Goal: Transaction & Acquisition: Purchase product/service

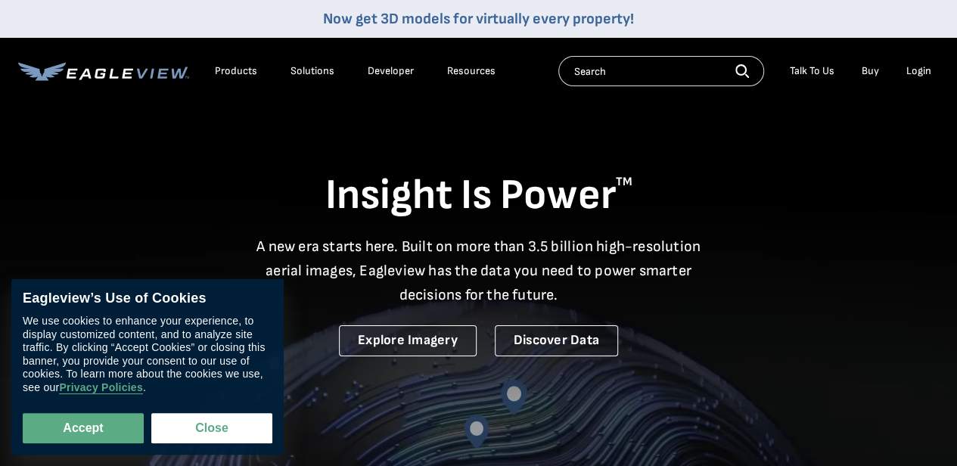
click at [922, 62] on li "Login" at bounding box center [919, 71] width 40 height 23
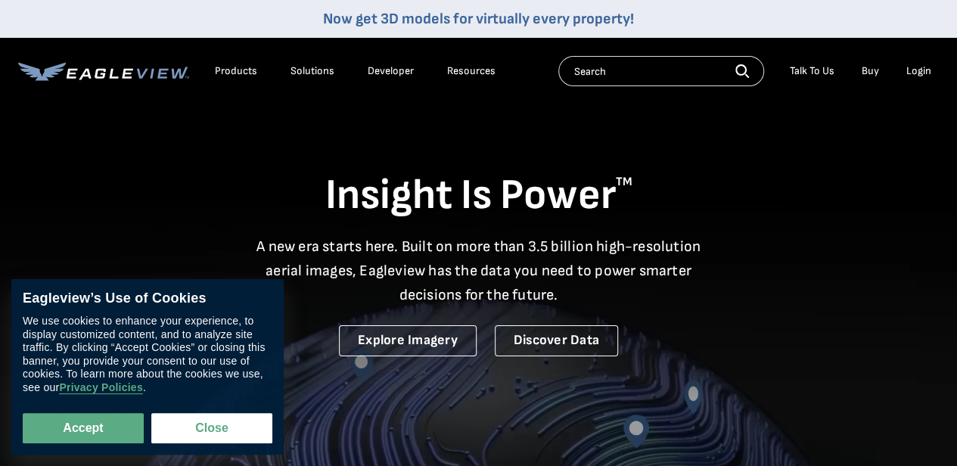
click at [923, 75] on div "Login" at bounding box center [919, 71] width 25 height 14
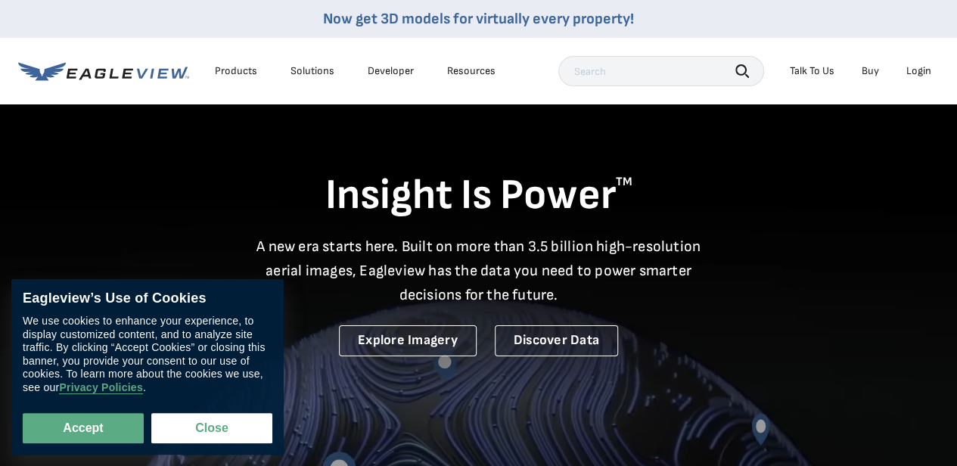
click at [925, 73] on div "Login" at bounding box center [919, 71] width 25 height 14
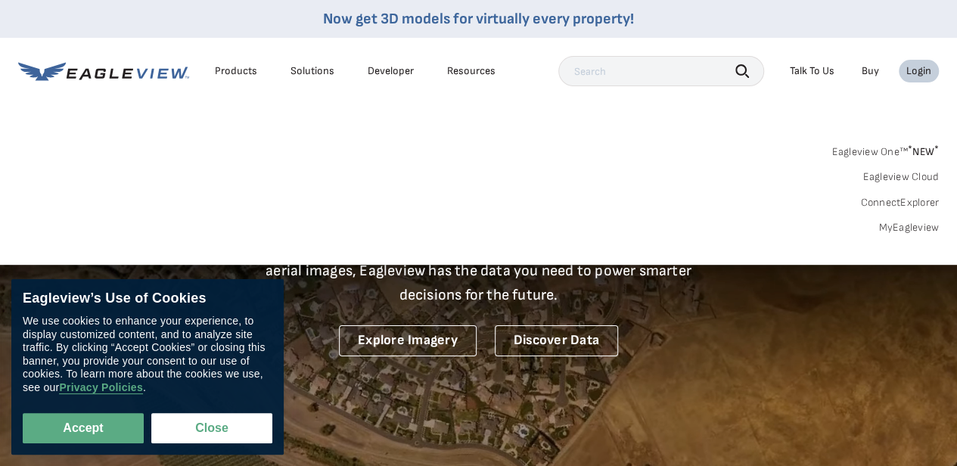
click at [901, 229] on link "MyEagleview" at bounding box center [909, 228] width 61 height 14
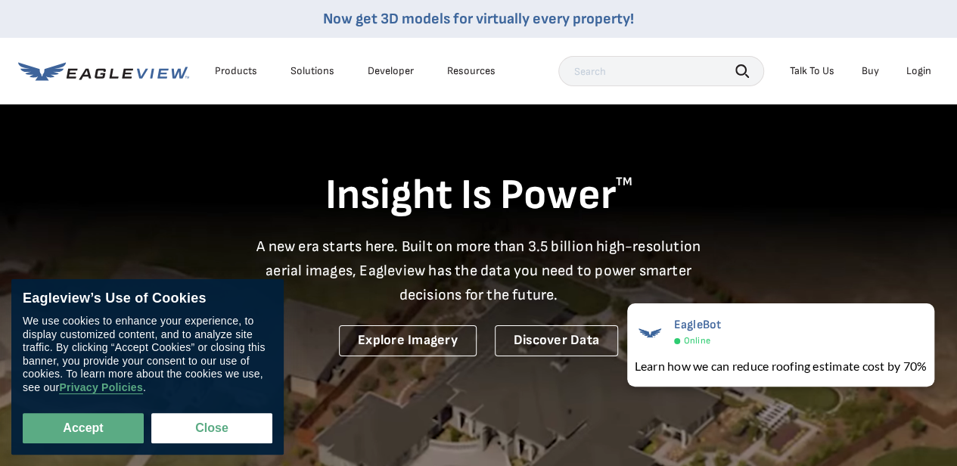
click at [913, 74] on div "Login" at bounding box center [919, 71] width 25 height 14
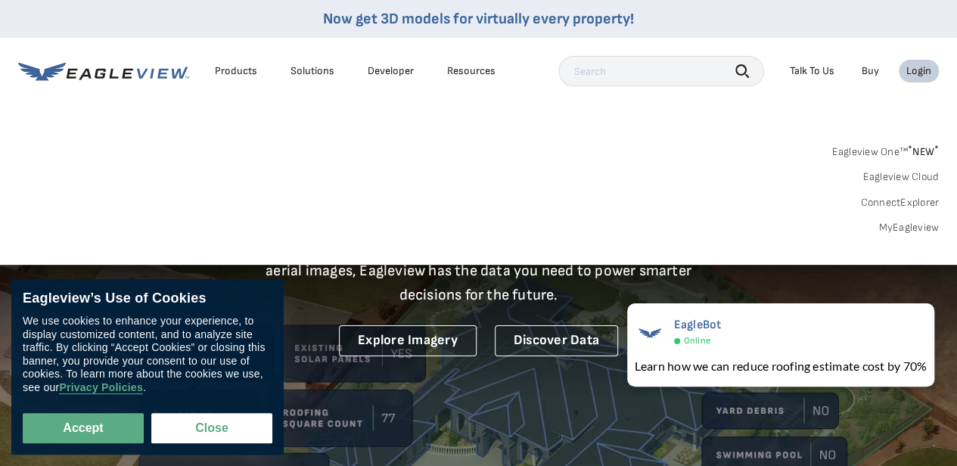
click at [914, 224] on link "MyEagleview" at bounding box center [909, 228] width 61 height 14
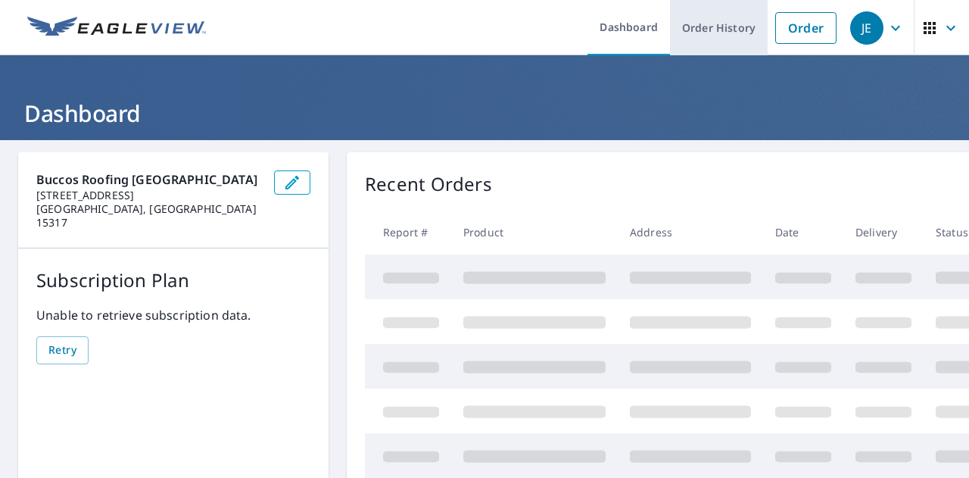
click at [723, 37] on link "Order History" at bounding box center [719, 27] width 98 height 55
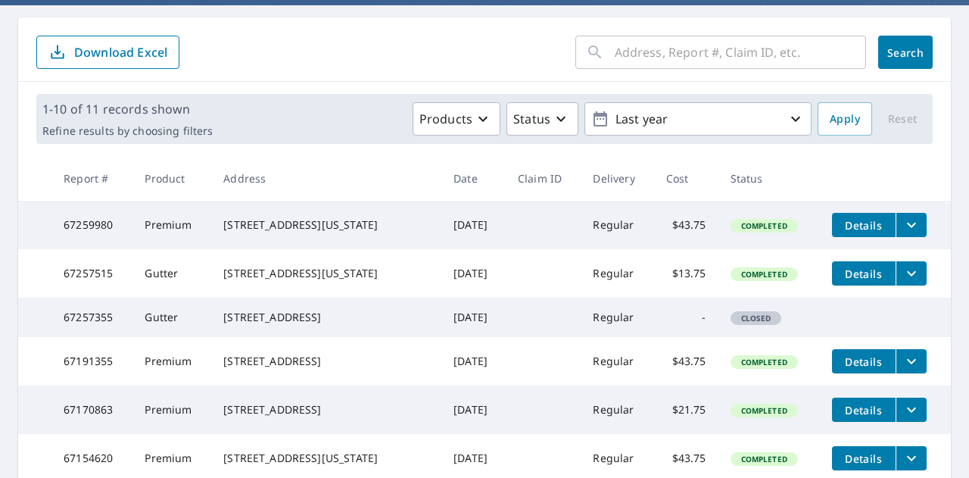
scroll to position [139, 0]
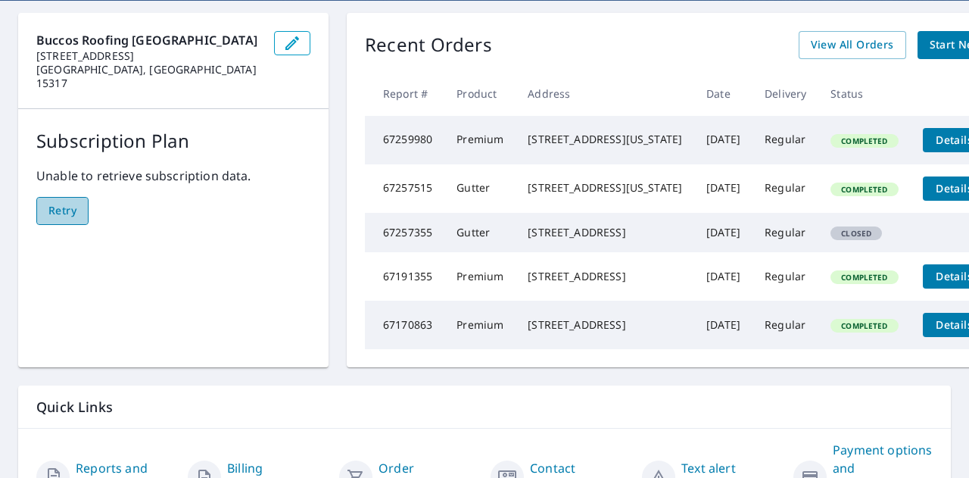
click at [67, 201] on span "Retry" at bounding box center [62, 210] width 28 height 19
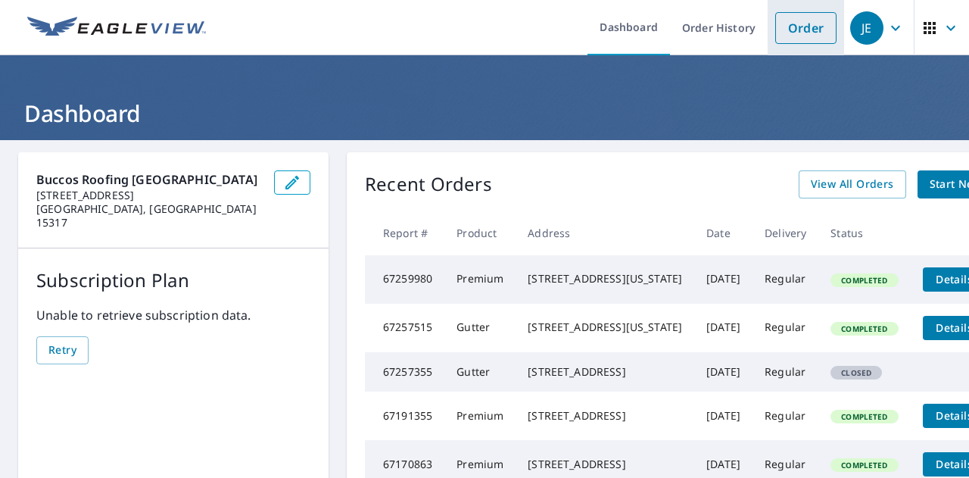
click at [796, 33] on link "Order" at bounding box center [805, 28] width 61 height 32
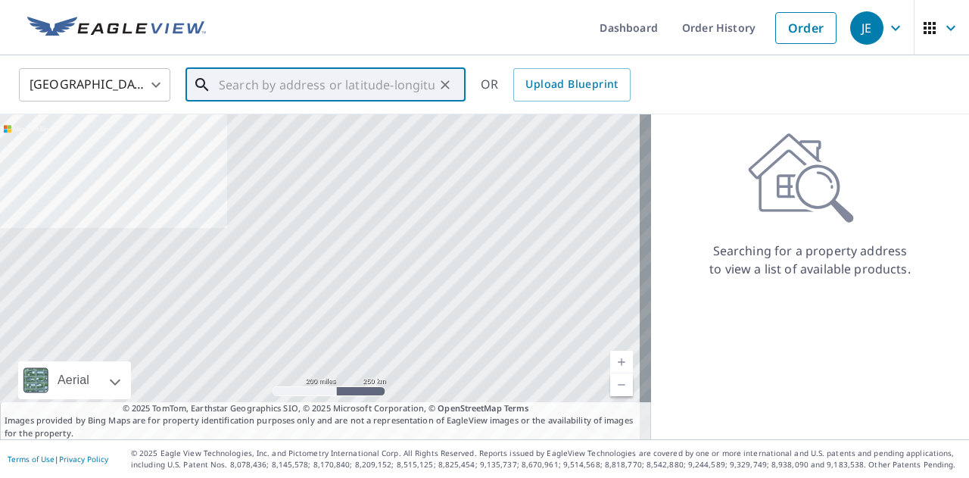
click at [378, 91] on input "text" at bounding box center [327, 85] width 216 height 42
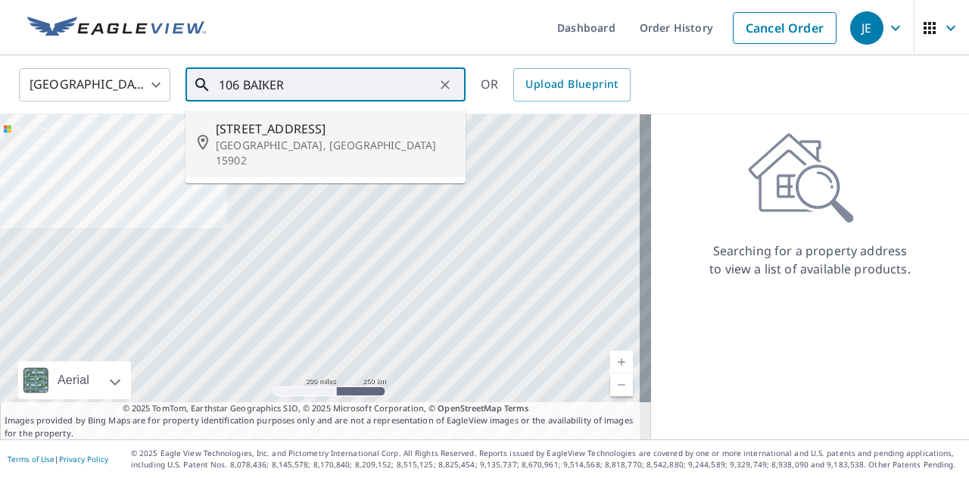
click at [307, 129] on span "[STREET_ADDRESS]" at bounding box center [335, 129] width 238 height 18
type input "[STREET_ADDRESS]"
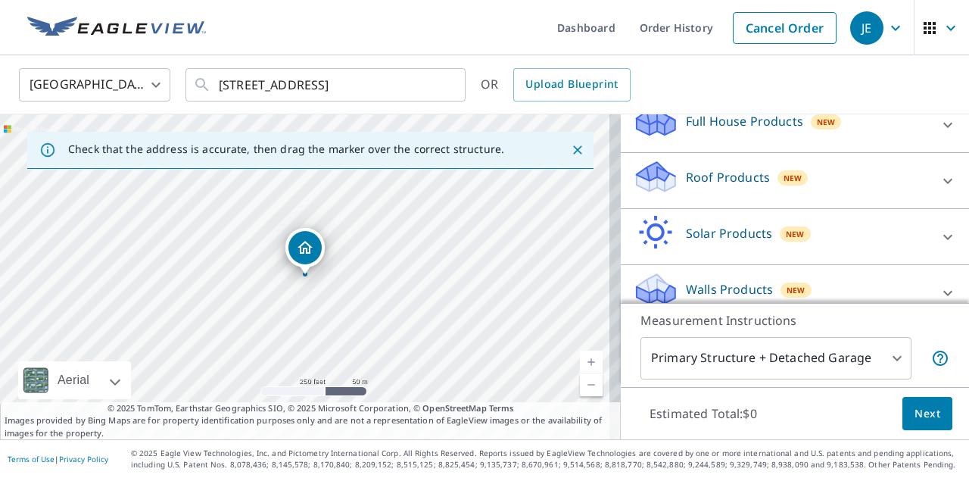
scroll to position [186, 0]
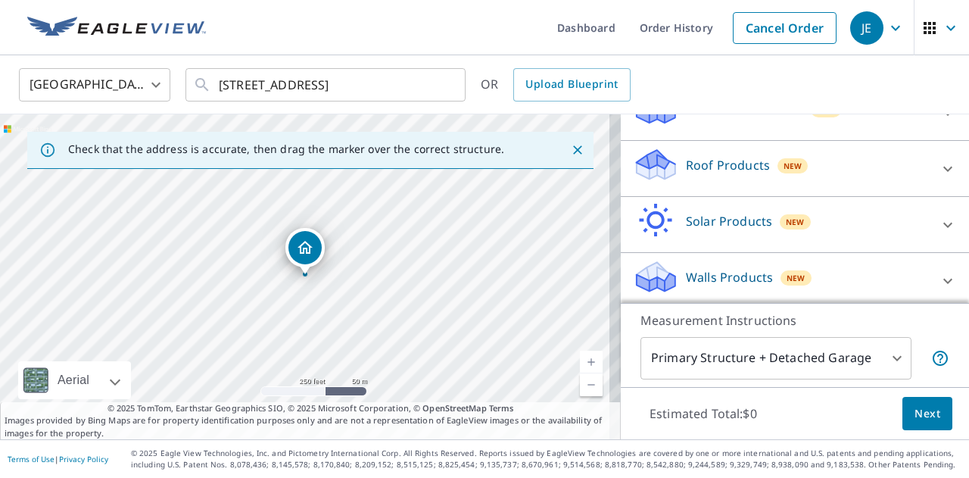
click at [751, 151] on div "Roof Products New" at bounding box center [781, 168] width 297 height 43
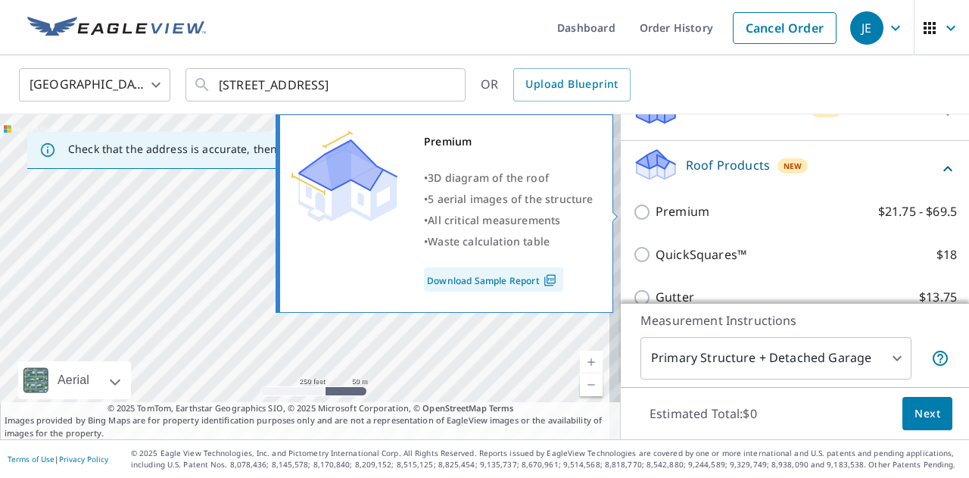
click at [878, 204] on p "$21.75 - $69.5" at bounding box center [917, 211] width 79 height 19
click at [655, 204] on input "Premium $21.75 - $69.5" at bounding box center [644, 212] width 23 height 18
checkbox input "true"
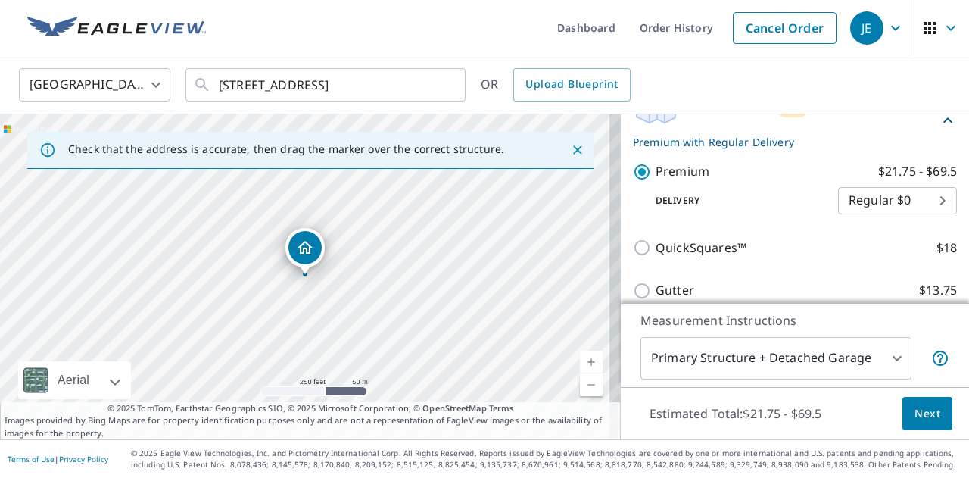
scroll to position [230, 0]
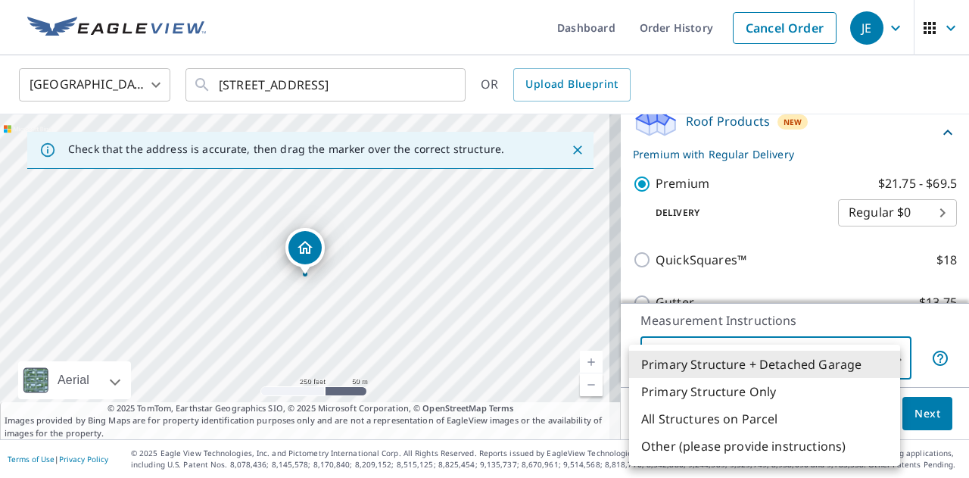
click at [792, 361] on body "JE JE Dashboard Order History Cancel Order JE United States [GEOGRAPHIC_DATA] ​…" at bounding box center [484, 239] width 969 height 478
click at [763, 384] on li "Primary Structure Only" at bounding box center [764, 391] width 271 height 27
type input "2"
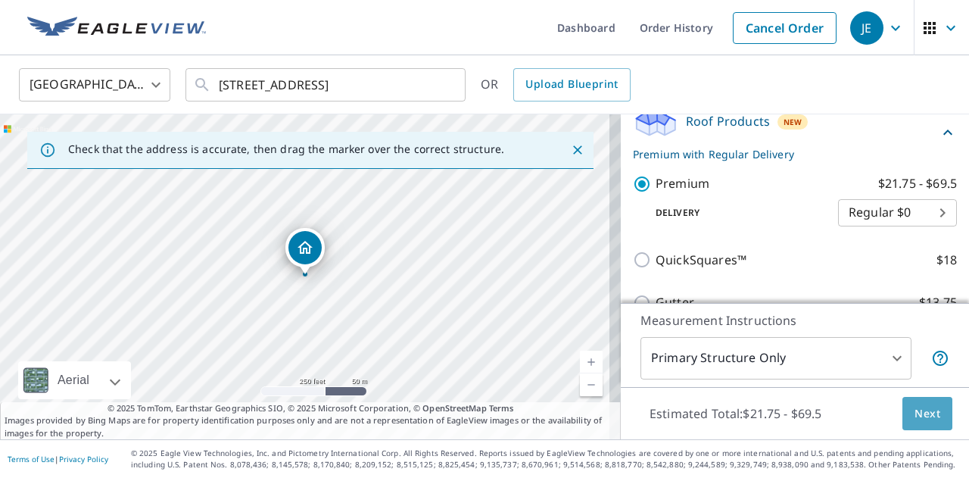
click at [925, 417] on span "Next" at bounding box center [927, 413] width 26 height 19
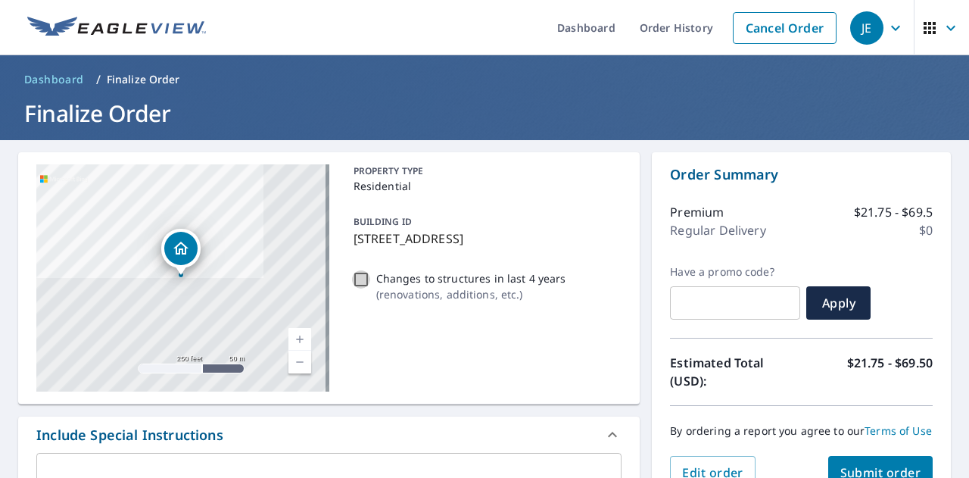
click at [353, 272] on input "Changes to structures in last 4 years ( renovations, additions, etc. )" at bounding box center [361, 279] width 18 height 18
checkbox input "true"
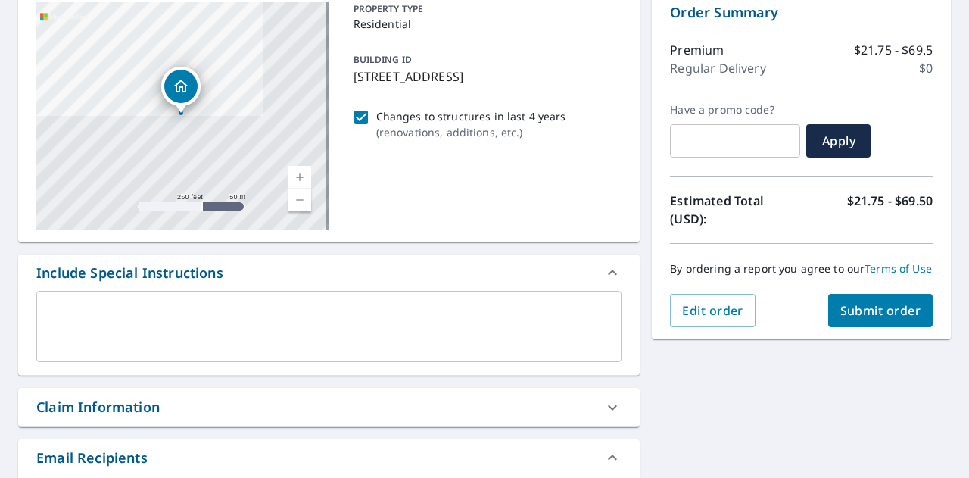
scroll to position [180, 0]
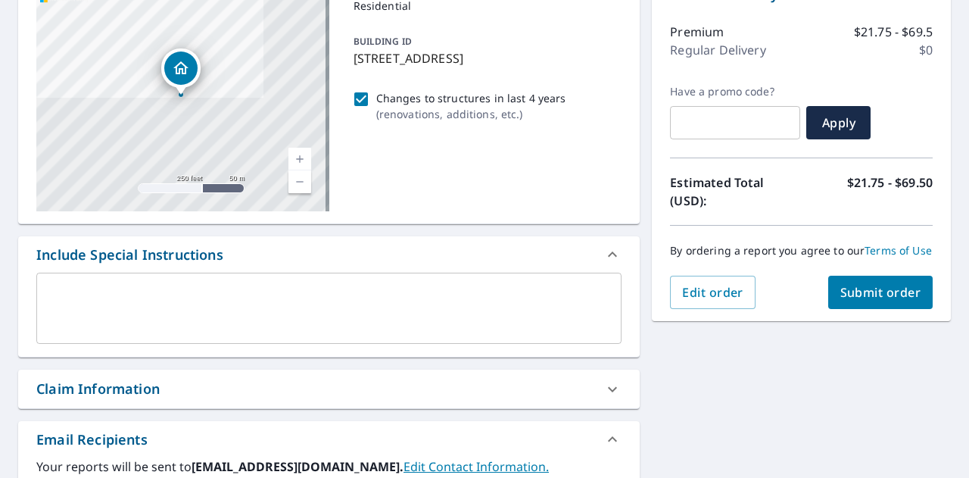
click at [852, 300] on span "Submit order" at bounding box center [880, 292] width 81 height 17
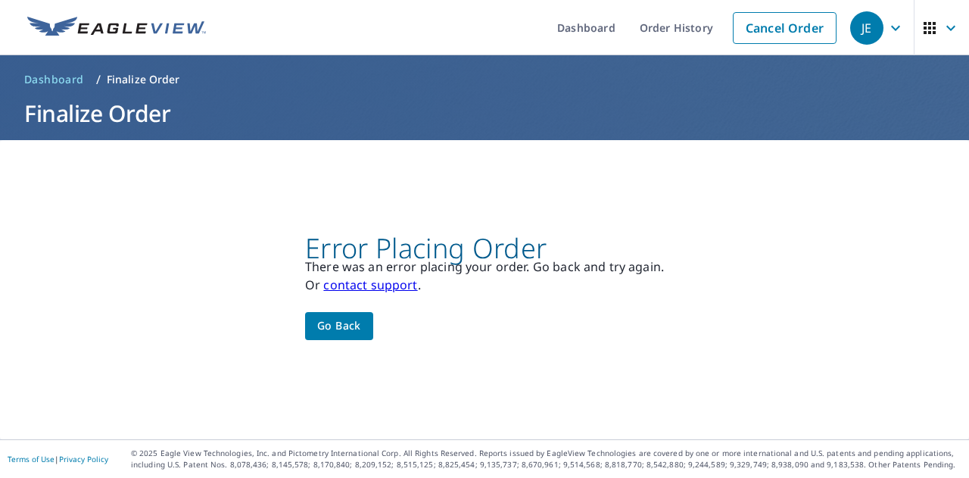
scroll to position [0, 0]
click at [664, 45] on link "Order History" at bounding box center [676, 27] width 98 height 55
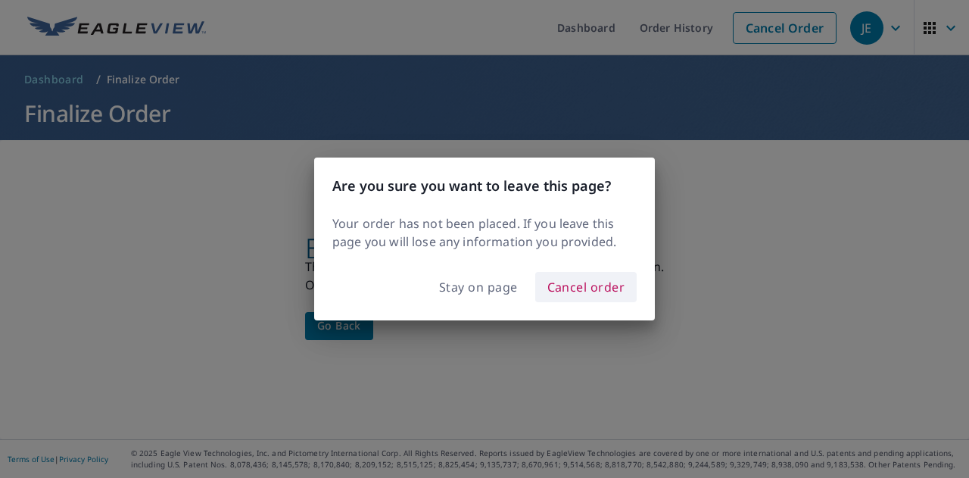
click at [584, 283] on span "Cancel order" at bounding box center [586, 286] width 78 height 21
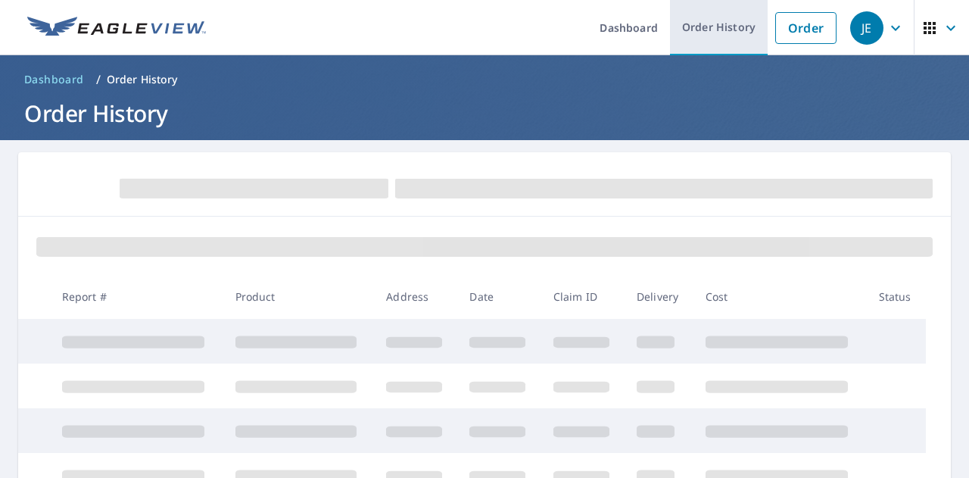
click at [712, 22] on link "Order History" at bounding box center [719, 27] width 98 height 55
